Goal: Information Seeking & Learning: Learn about a topic

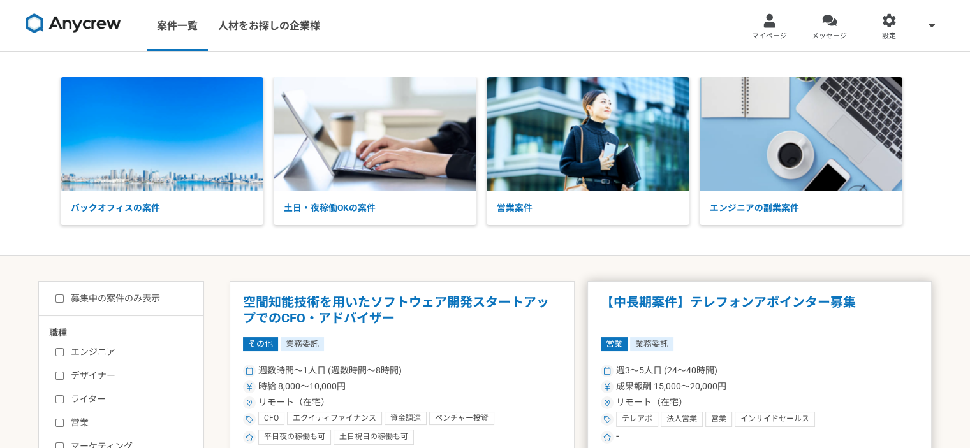
scroll to position [128, 0]
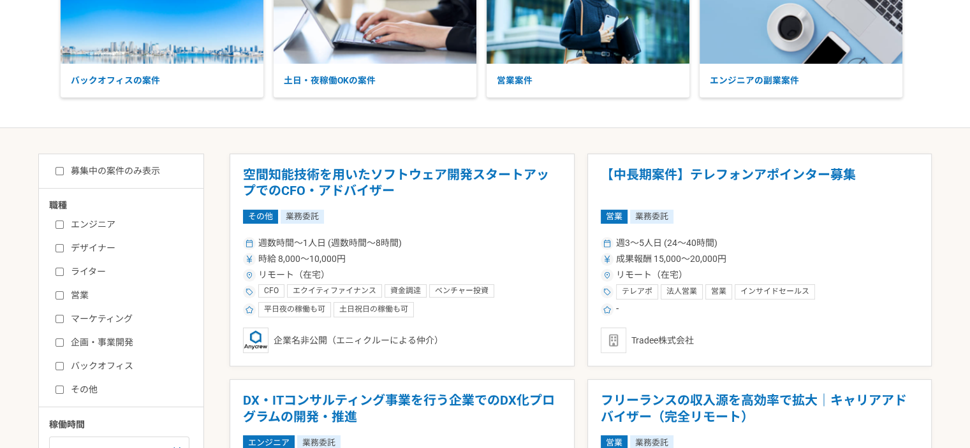
click at [57, 295] on input "営業" at bounding box center [59, 295] width 8 height 8
checkbox input "true"
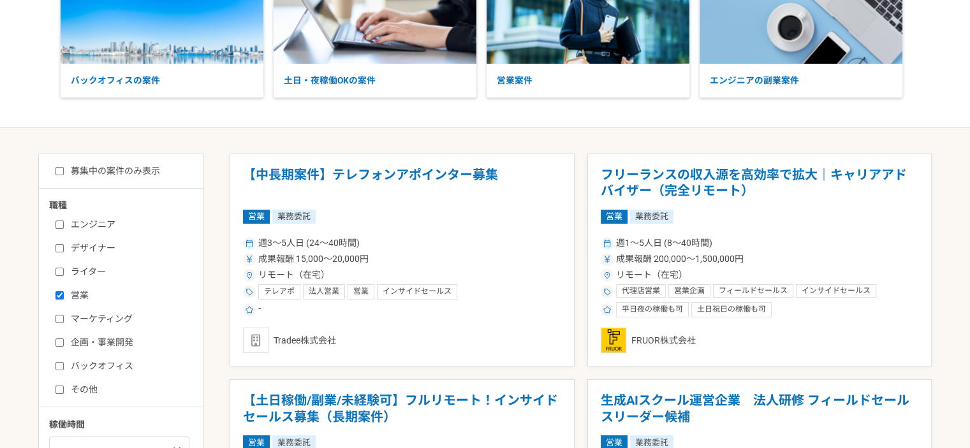
click at [55, 168] on input "募集中の案件のみ表示" at bounding box center [59, 171] width 8 height 8
checkbox input "true"
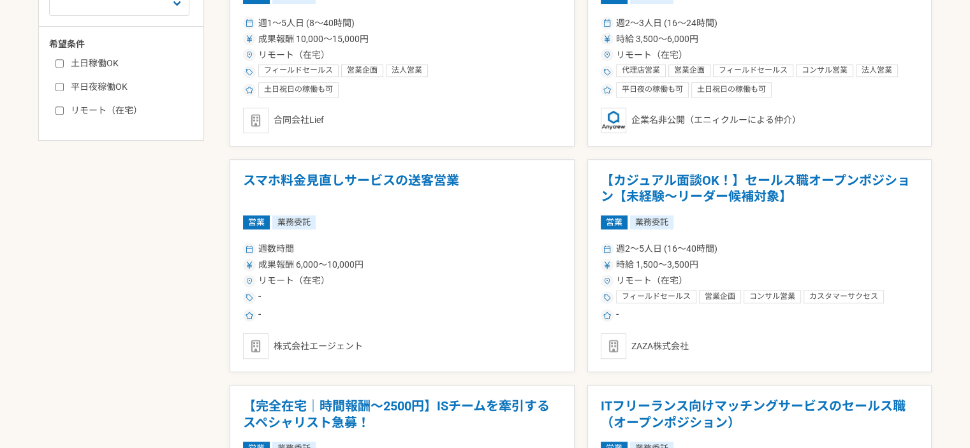
scroll to position [638, 0]
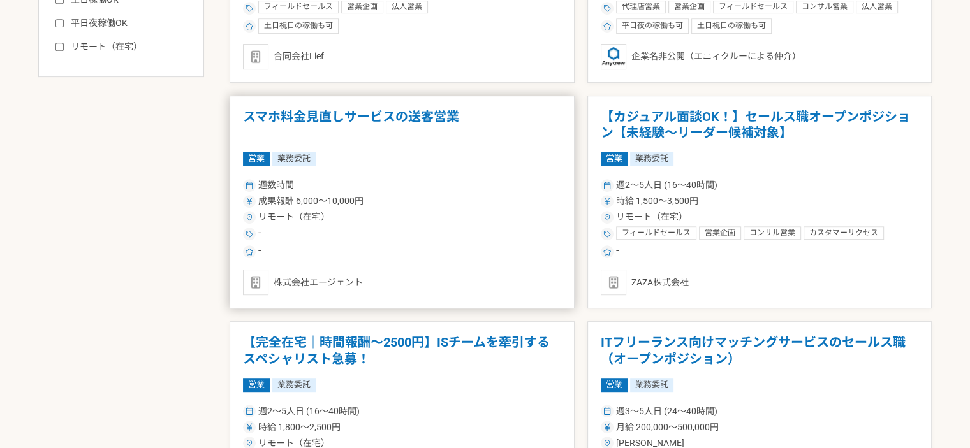
click at [427, 210] on div "リモート（在宅）" at bounding box center [402, 216] width 318 height 13
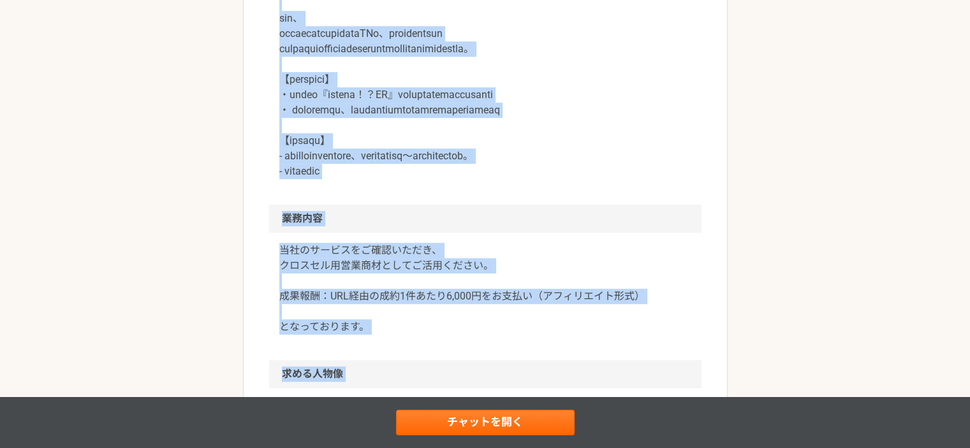
scroll to position [648, 0]
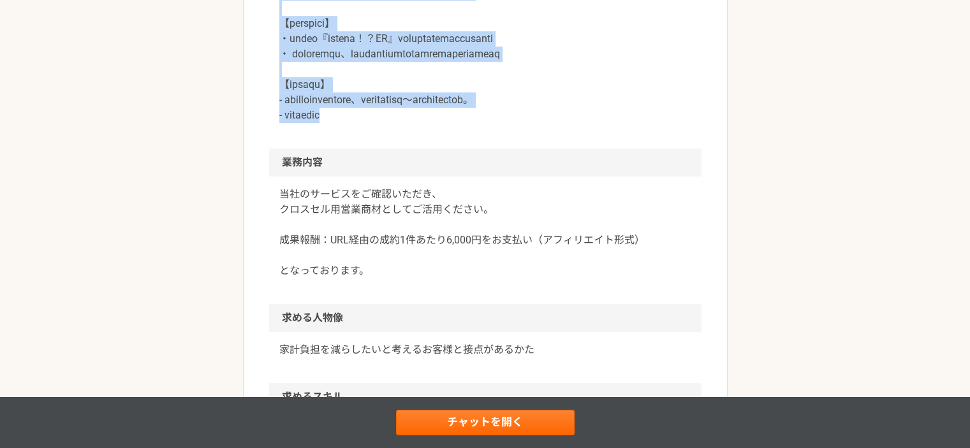
drag, startPoint x: 277, startPoint y: 38, endPoint x: 736, endPoint y: 147, distance: 471.8
click at [736, 147] on div "営業 スマホ料金見直しサービスの送客営業 業務委託 株式会社エージェント 募集職種 営業 希望単価 成果報酬 6,000〜10,000円 稼働時間 週数時間 …" at bounding box center [485, 95] width 970 height 1383
copy p "「lore」i、dolorsitametconsectet adipiscingelitseddoeiusm。 temporincididun、 utlabo…"
